Goal: Transaction & Acquisition: Purchase product/service

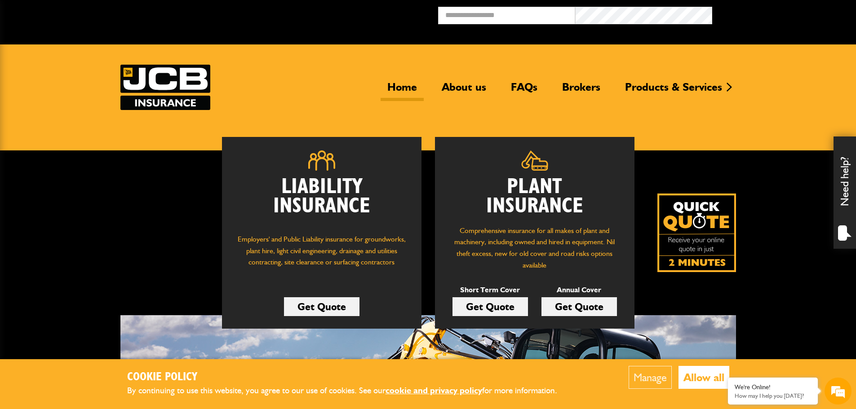
click at [578, 303] on link "Get Quote" at bounding box center [578, 306] width 75 height 19
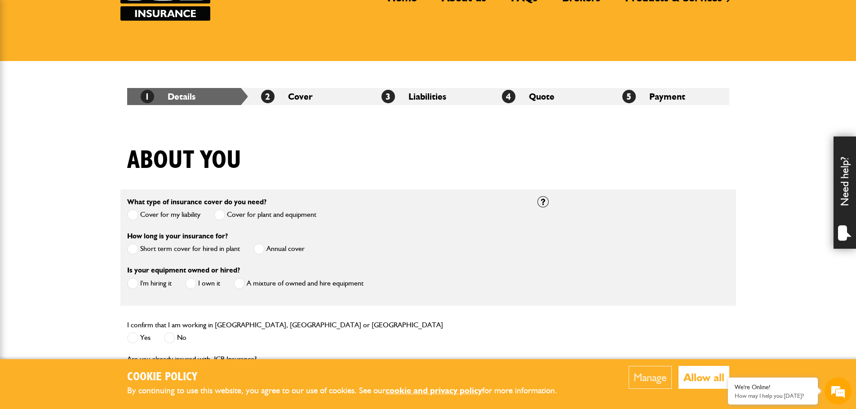
scroll to position [90, 0]
click at [258, 250] on span at bounding box center [258, 248] width 11 height 11
click at [191, 283] on span at bounding box center [190, 283] width 11 height 11
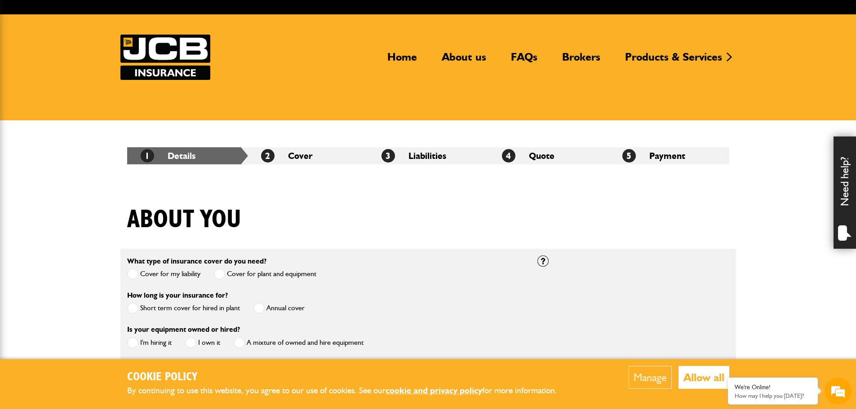
scroll to position [0, 0]
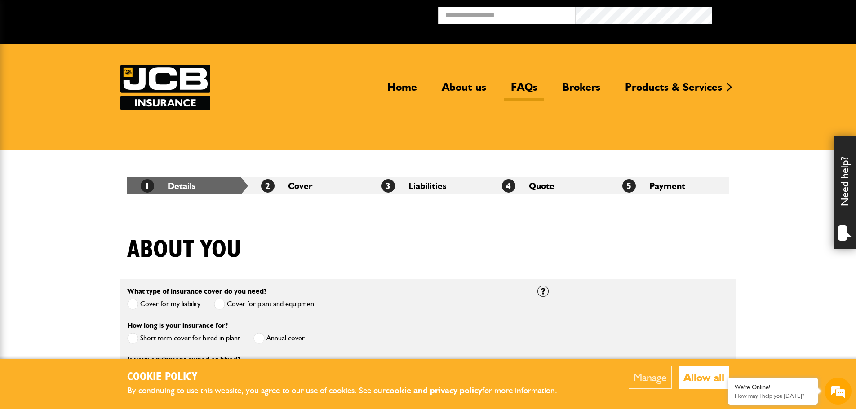
click at [520, 86] on link "FAQs" at bounding box center [524, 90] width 40 height 21
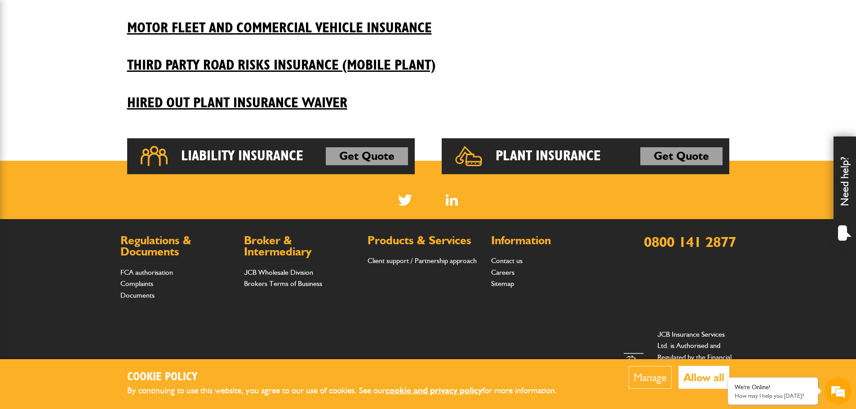
scroll to position [471, 0]
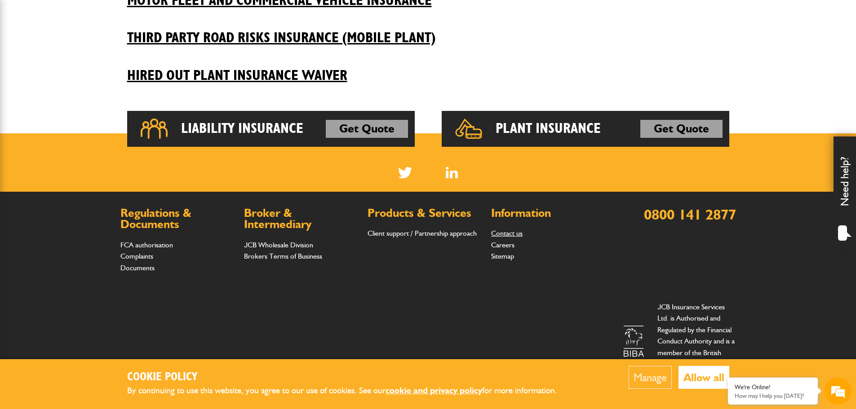
click at [505, 233] on link "Contact us" at bounding box center [506, 233] width 31 height 9
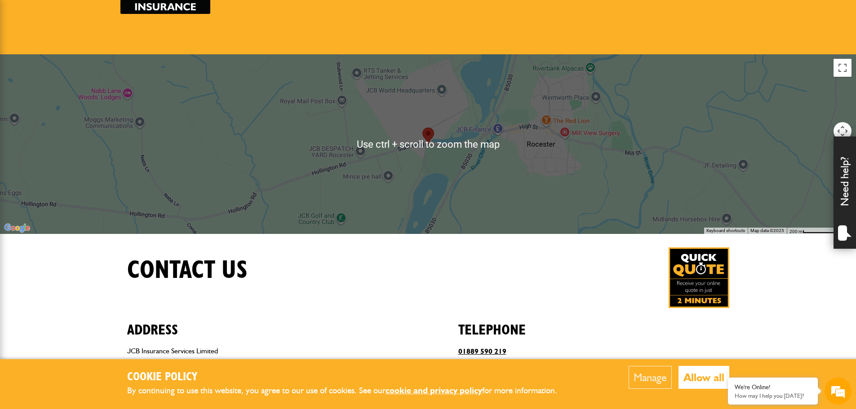
scroll to position [90, 0]
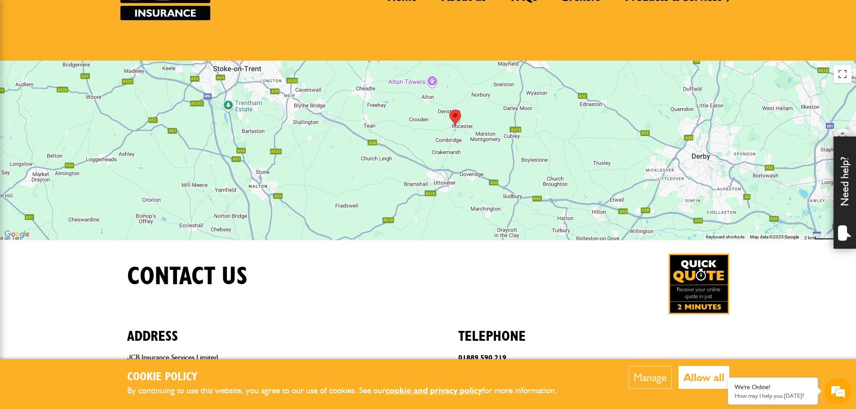
drag, startPoint x: 429, startPoint y: 187, endPoint x: 420, endPoint y: 148, distance: 40.1
click at [420, 148] on div at bounding box center [428, 151] width 856 height 180
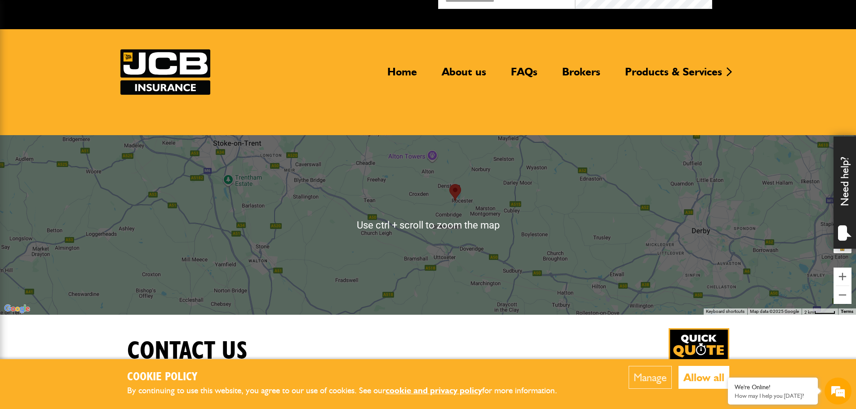
scroll to position [0, 0]
